Goal: Task Accomplishment & Management: Manage account settings

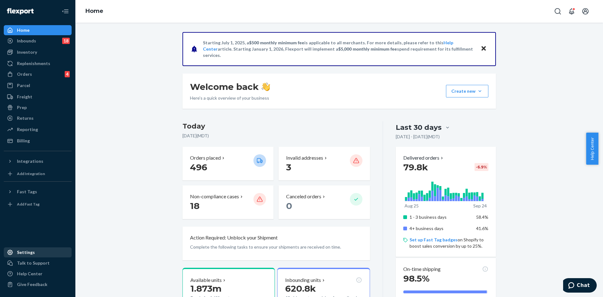
click at [41, 249] on div "Settings" at bounding box center [37, 252] width 67 height 9
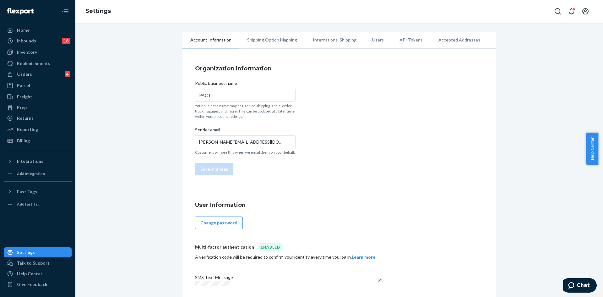
click at [367, 41] on li "Users" at bounding box center [377, 40] width 27 height 16
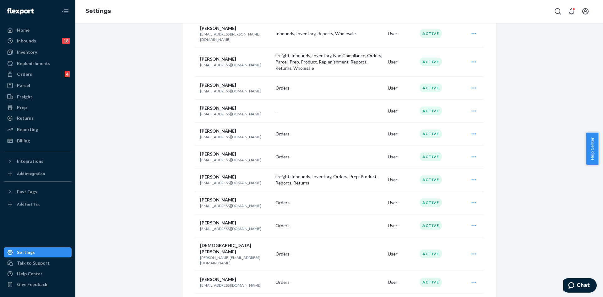
scroll to position [361, 0]
click at [471, 153] on icon "Open user actions" at bounding box center [474, 156] width 6 height 6
click at [523, 83] on div "Account Information Replenishment Shipping Option Mapping International Shippin…" at bounding box center [339, 83] width 518 height 824
